Goal: Register for event/course

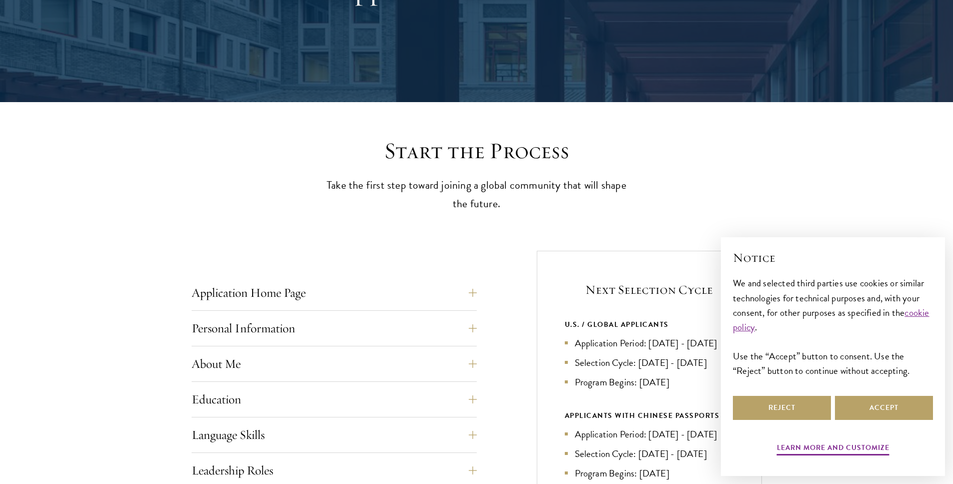
scroll to position [157, 0]
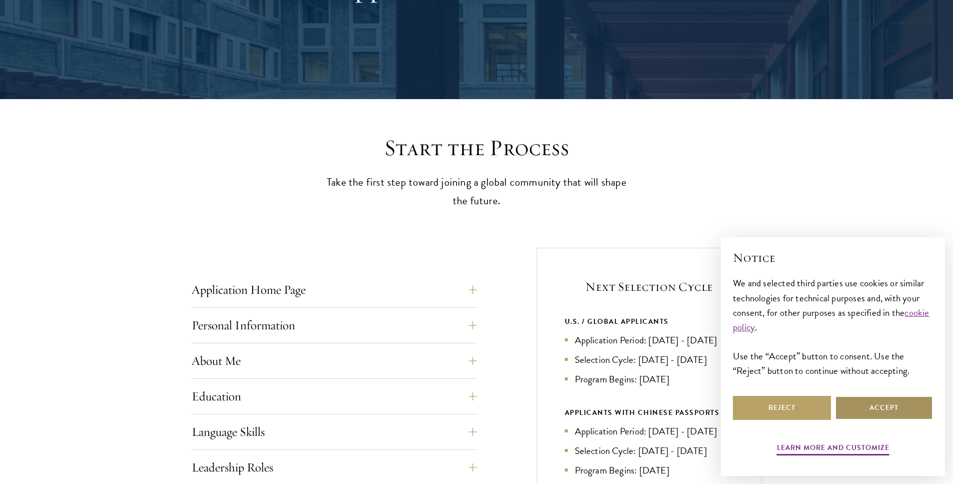
click at [887, 407] on button "Accept" at bounding box center [884, 408] width 98 height 24
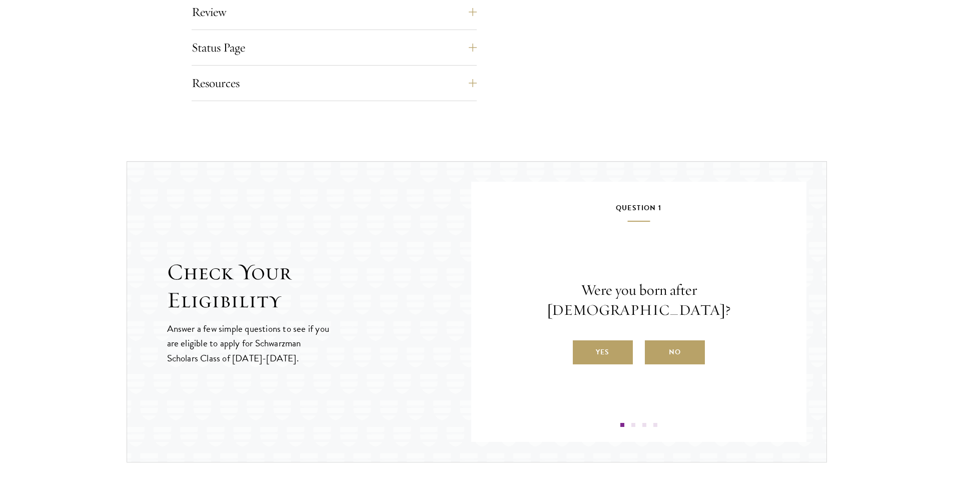
scroll to position [899, 0]
click at [601, 338] on label "Yes" at bounding box center [603, 350] width 60 height 24
click at [582, 339] on input "Yes" at bounding box center [577, 343] width 9 height 9
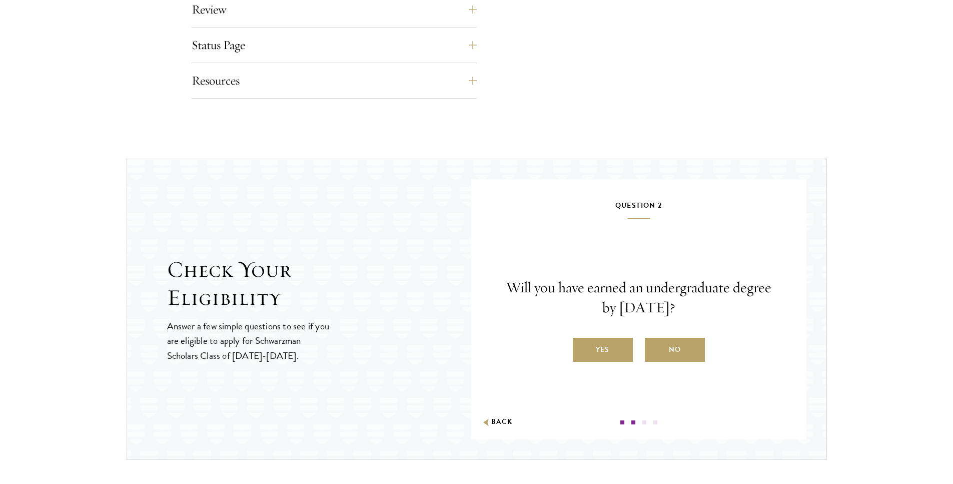
click at [602, 348] on label "Yes" at bounding box center [603, 350] width 60 height 24
click at [582, 348] on input "Yes" at bounding box center [577, 343] width 9 height 9
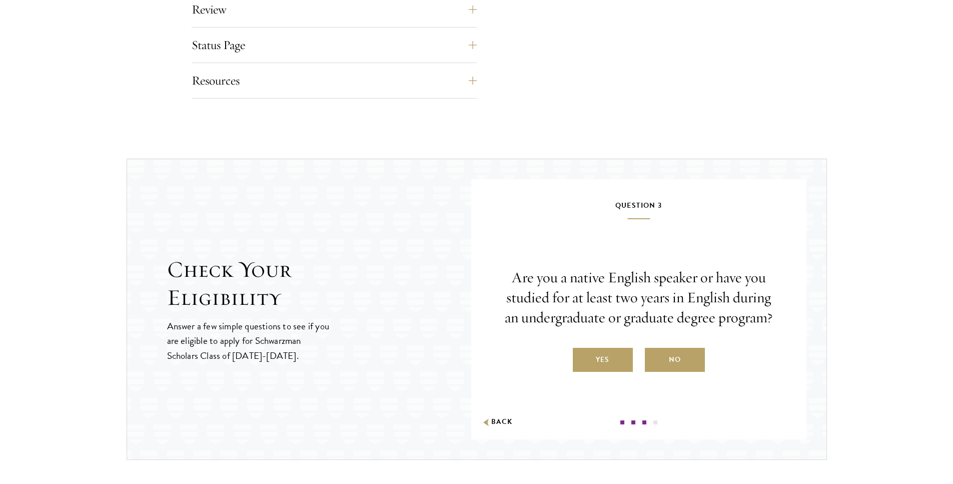
click at [602, 354] on label "Yes" at bounding box center [603, 360] width 60 height 24
click at [582, 354] on input "Yes" at bounding box center [577, 353] width 9 height 9
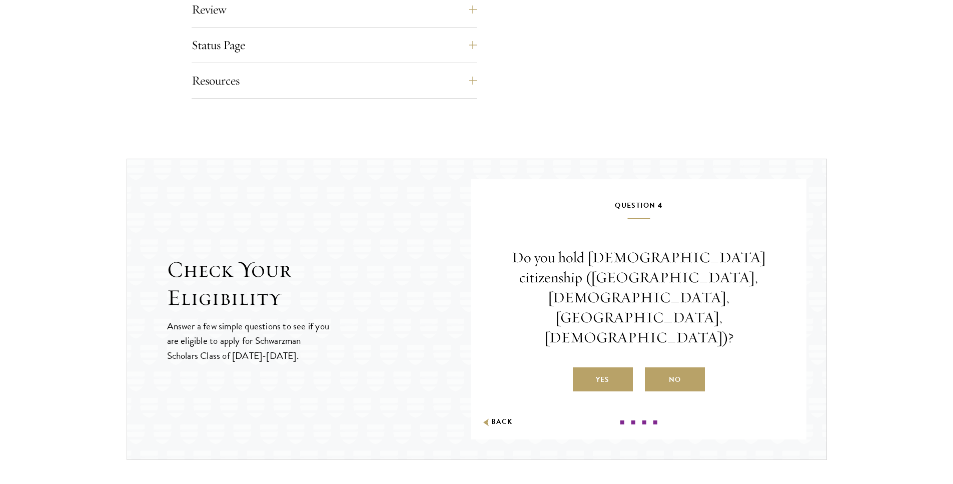
click at [670, 367] on label "No" at bounding box center [675, 379] width 60 height 24
click at [654, 369] on input "No" at bounding box center [649, 373] width 9 height 9
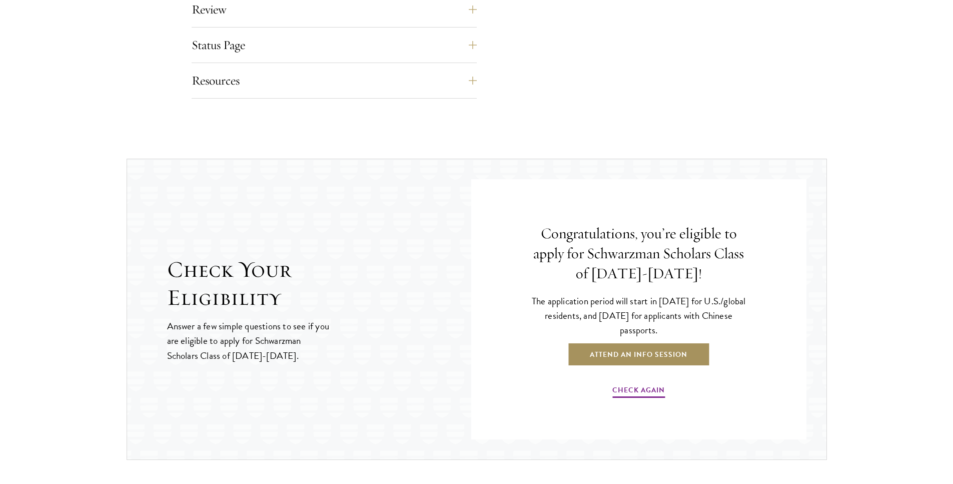
click at [647, 359] on link "Attend an Info Session" at bounding box center [639, 354] width 143 height 24
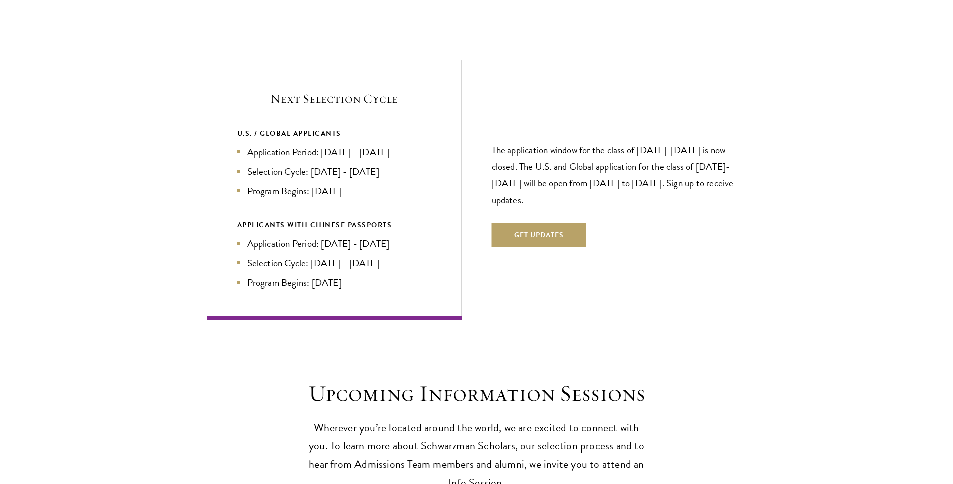
scroll to position [2113, 0]
